Goal: Task Accomplishment & Management: Manage account settings

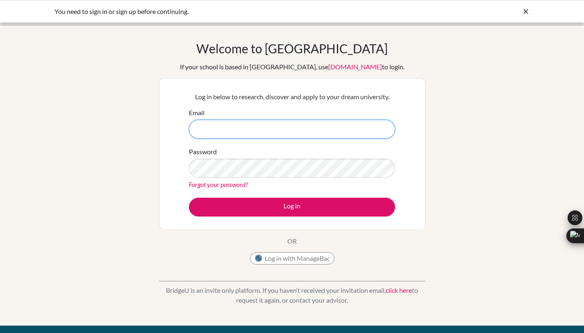
click at [295, 129] on input "Email" at bounding box center [292, 129] width 206 height 19
click at [272, 135] on input "Email" at bounding box center [292, 129] width 206 height 19
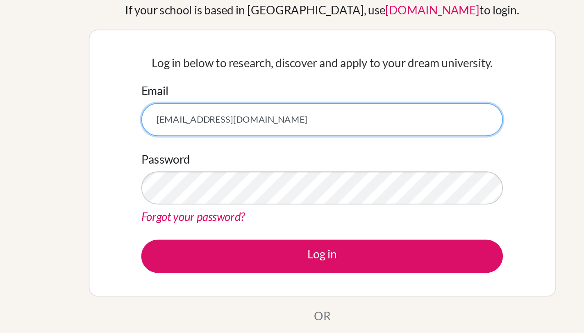
type input "[EMAIL_ADDRESS][DOMAIN_NAME]"
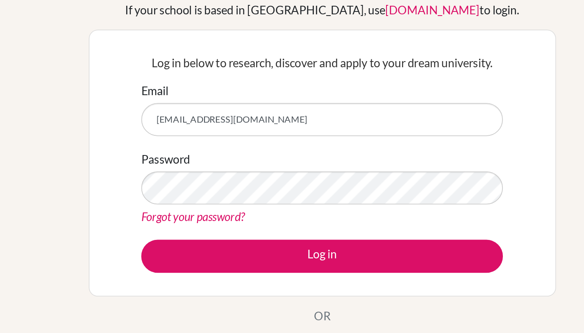
click at [251, 180] on div "Forgot your password?" at bounding box center [292, 184] width 206 height 10
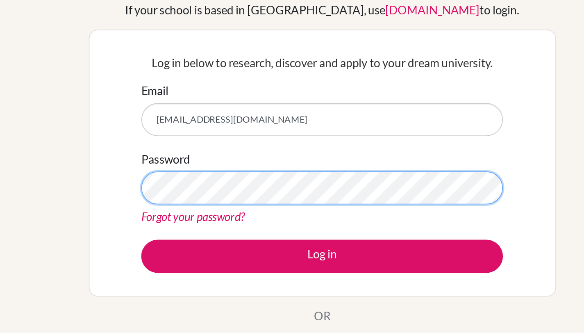
click at [189, 197] on button "Log in" at bounding box center [292, 206] width 206 height 19
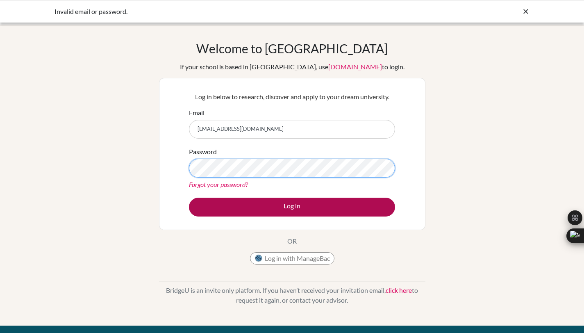
click at [189, 197] on button "Log in" at bounding box center [292, 206] width 206 height 19
